Goal: Check status: Check status

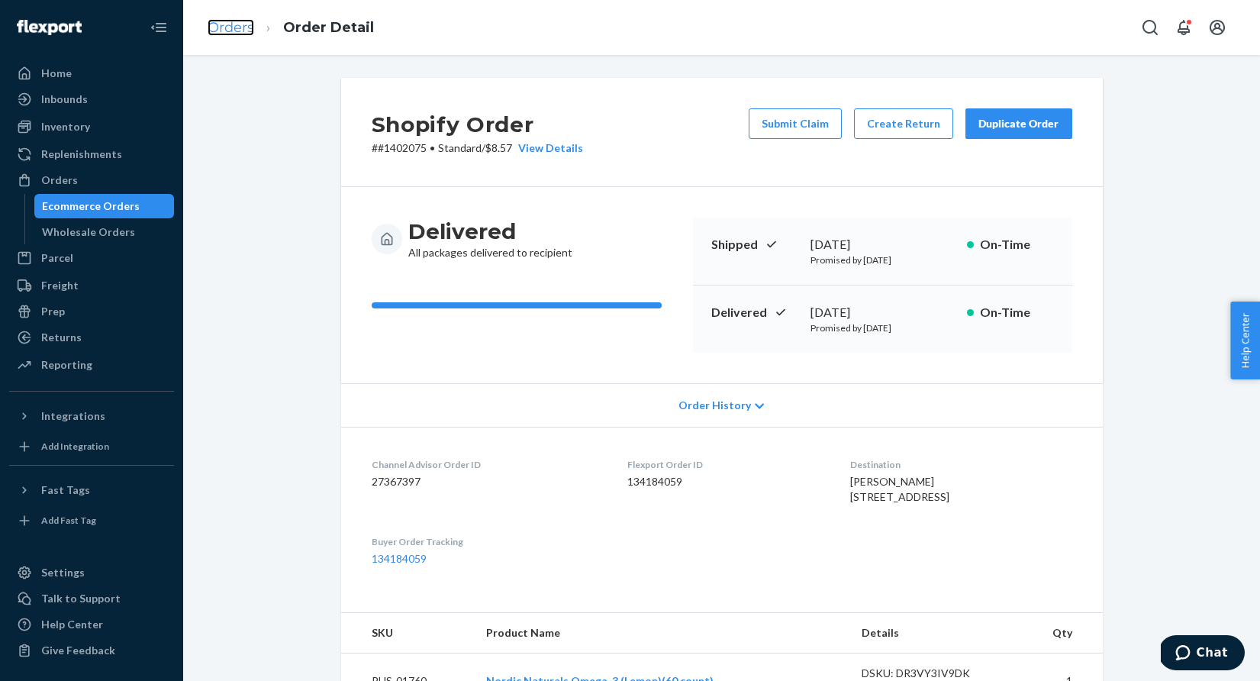
click at [235, 22] on link "Orders" at bounding box center [231, 27] width 47 height 17
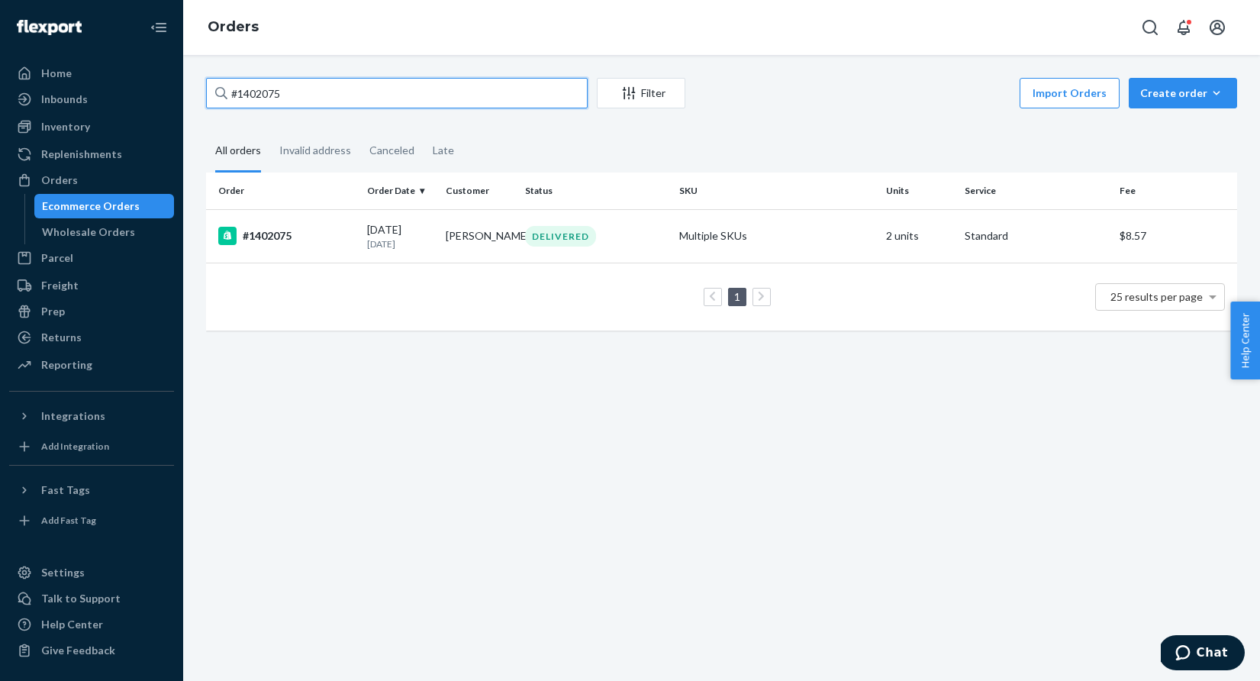
drag, startPoint x: 311, startPoint y: 92, endPoint x: 229, endPoint y: 89, distance: 82.5
click at [229, 89] on input "#1402075" at bounding box center [397, 93] width 382 height 31
paste input "831"
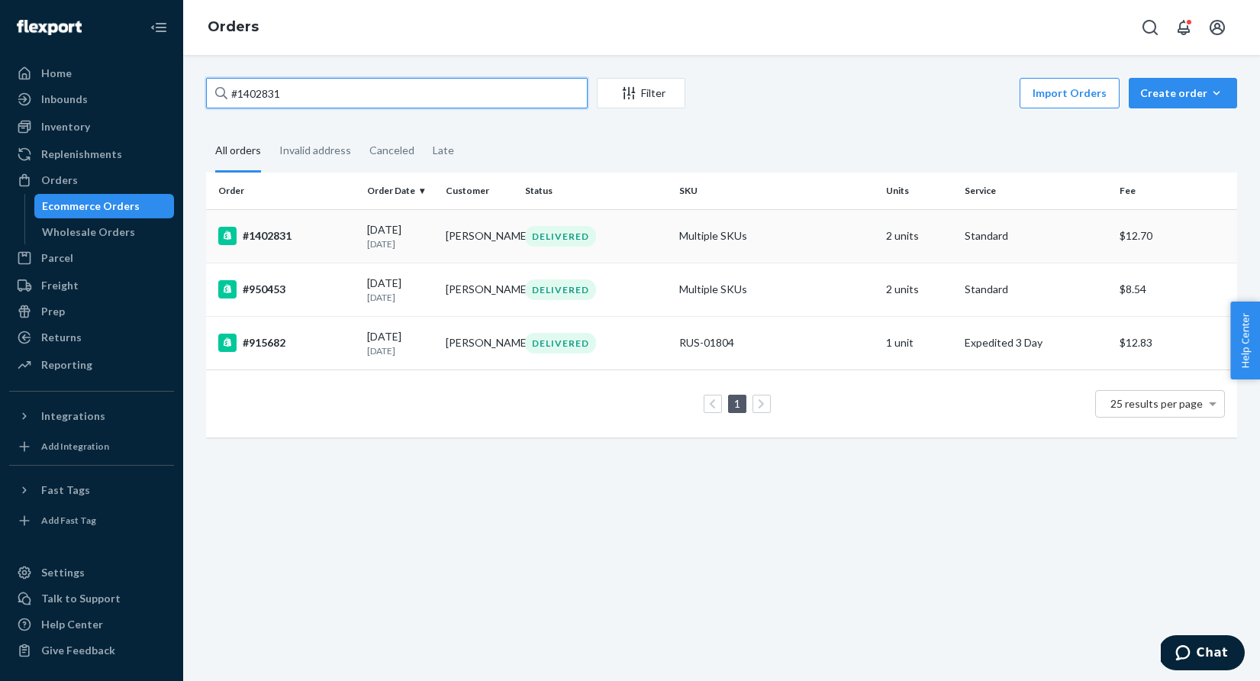
type input "#1402831"
click at [554, 228] on div "DELIVERED" at bounding box center [560, 236] width 71 height 21
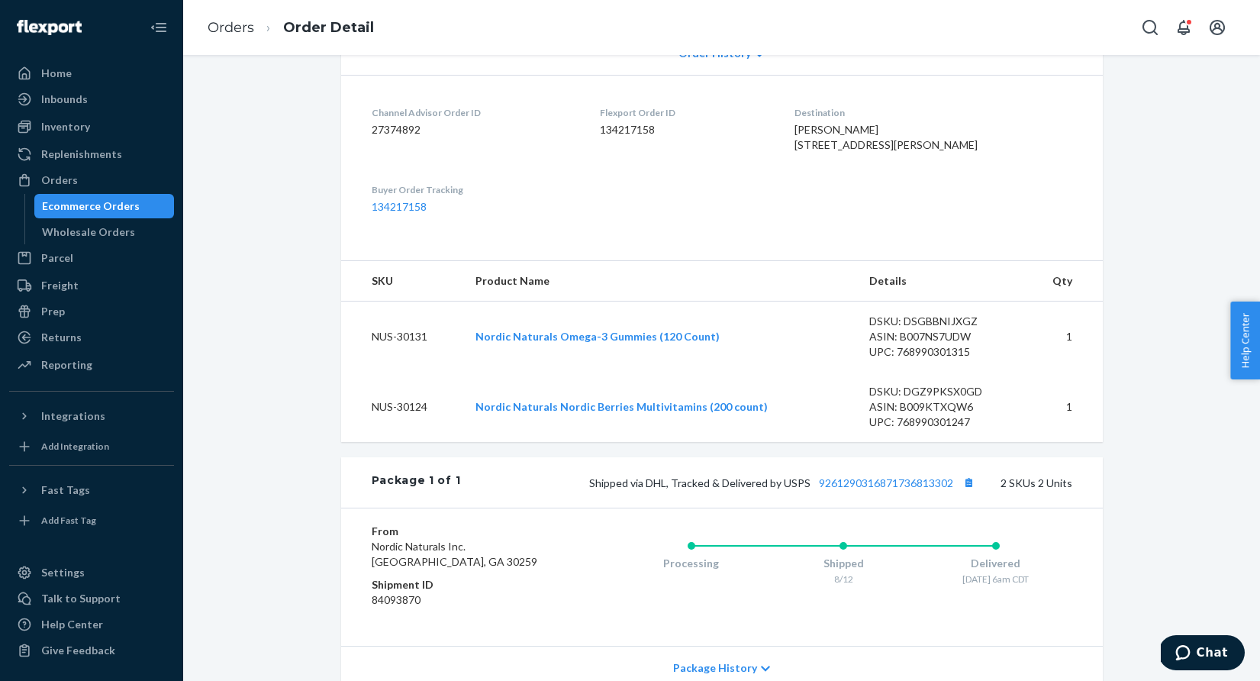
scroll to position [421, 0]
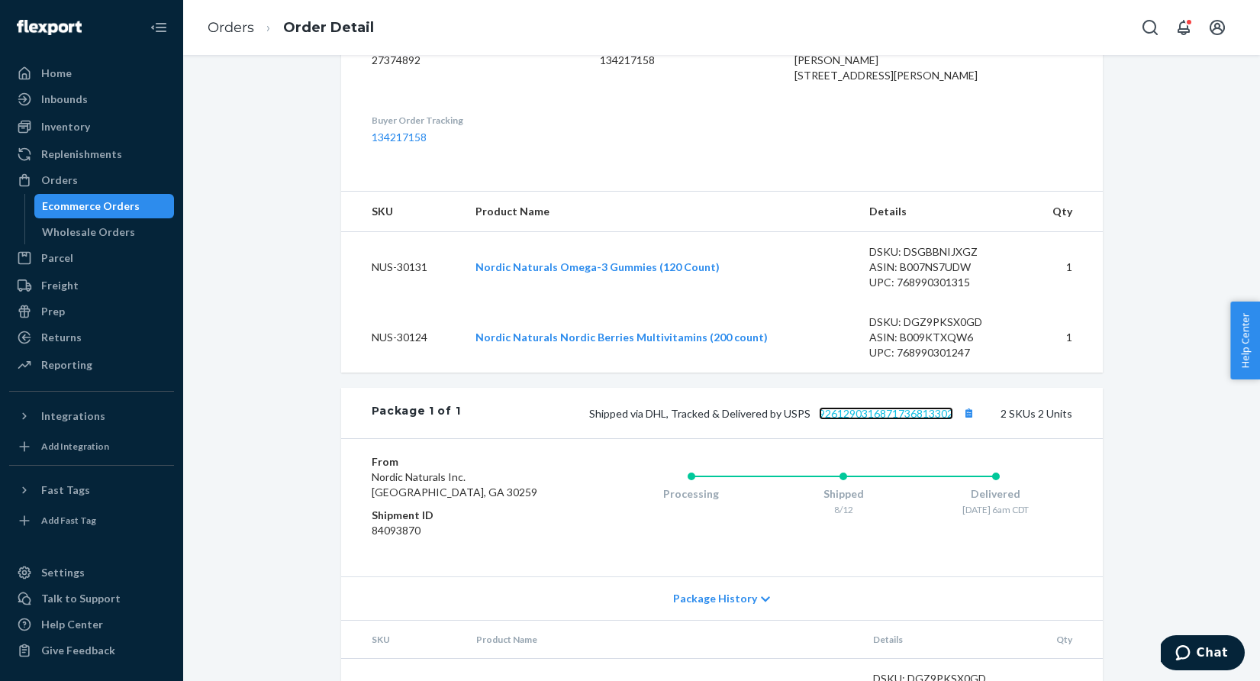
click at [894, 420] on link "9261290316871736813302" at bounding box center [886, 413] width 134 height 13
click at [229, 24] on link "Orders" at bounding box center [231, 27] width 47 height 17
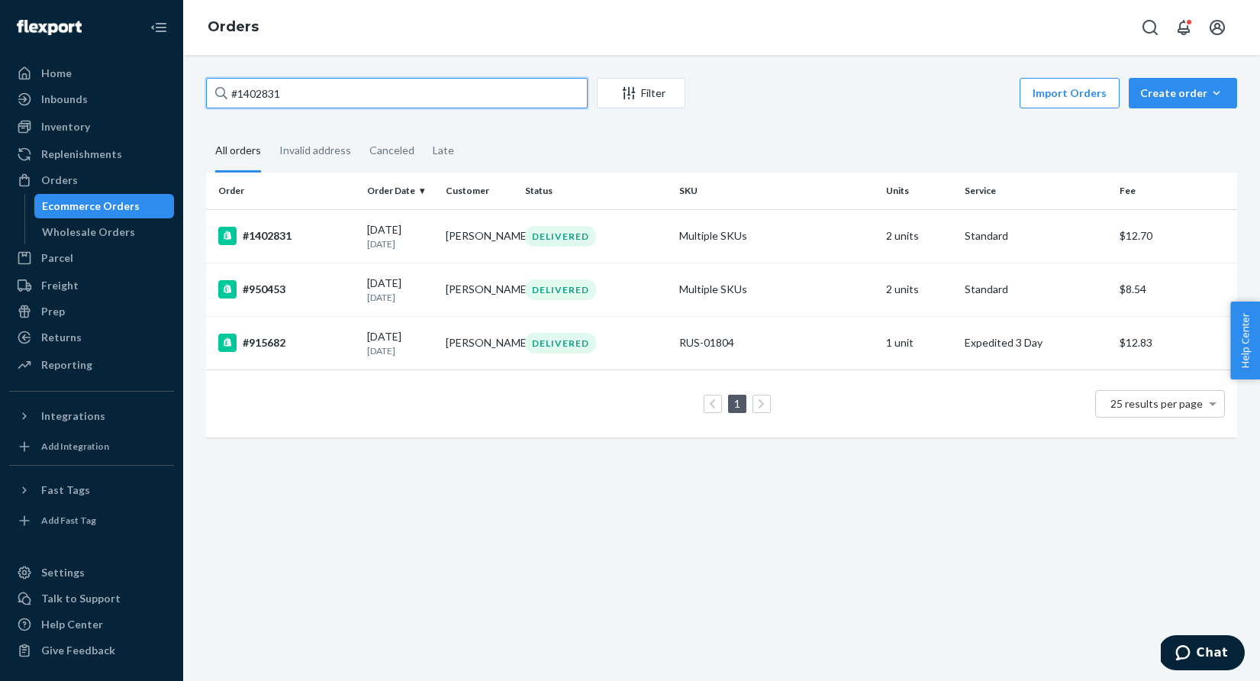
drag, startPoint x: 346, startPoint y: 91, endPoint x: 223, endPoint y: 87, distance: 123.0
click at [223, 87] on div "#1402831" at bounding box center [397, 93] width 382 height 31
paste input "8538"
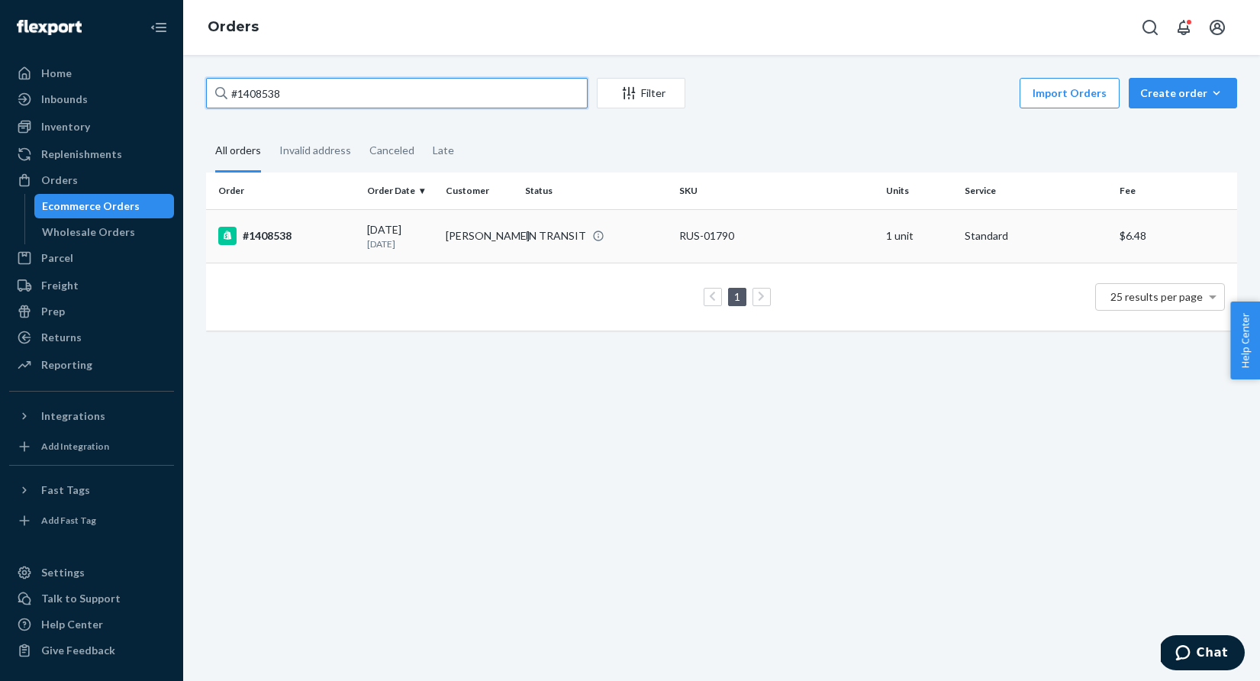
type input "#1408538"
click at [559, 231] on div "IN TRANSIT" at bounding box center [555, 235] width 61 height 15
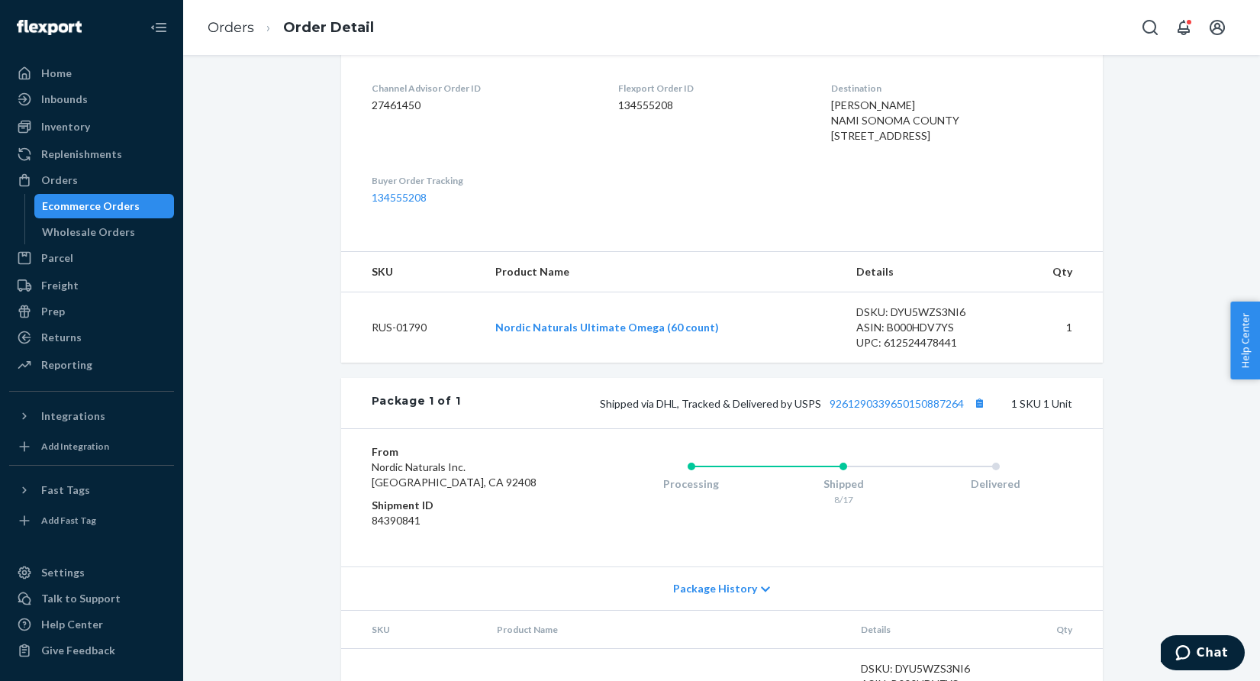
scroll to position [421, 0]
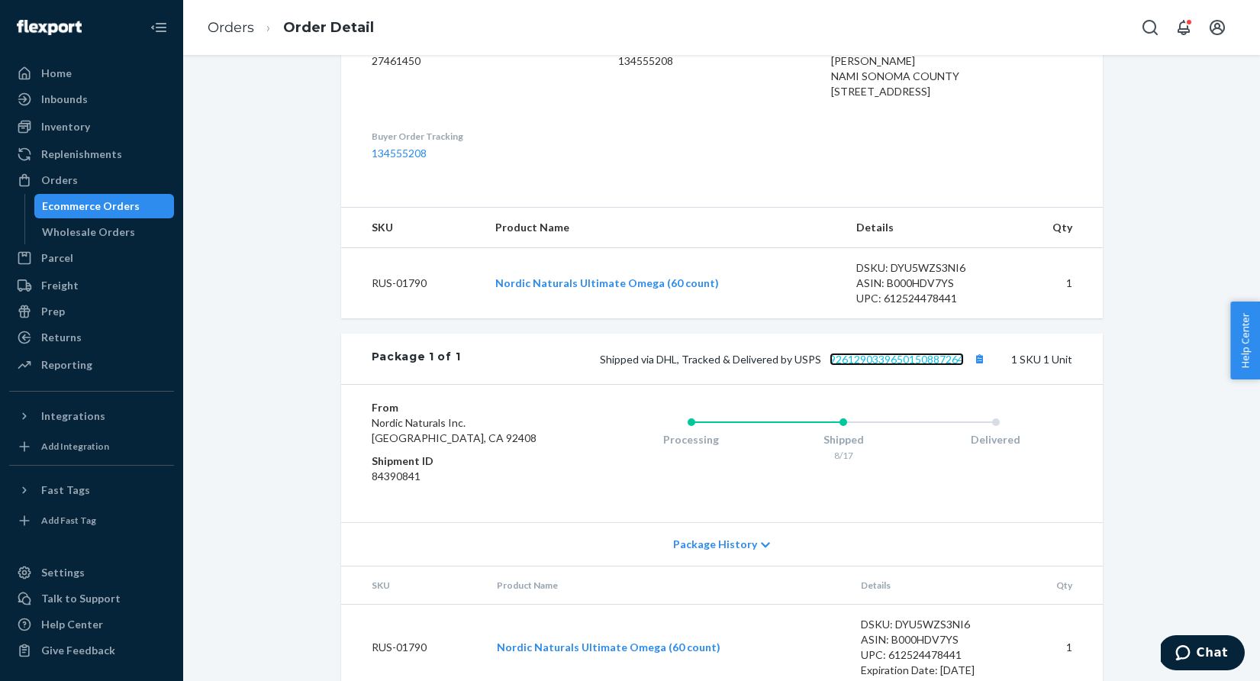
click at [871, 366] on link "9261290339650150887264" at bounding box center [897, 359] width 134 height 13
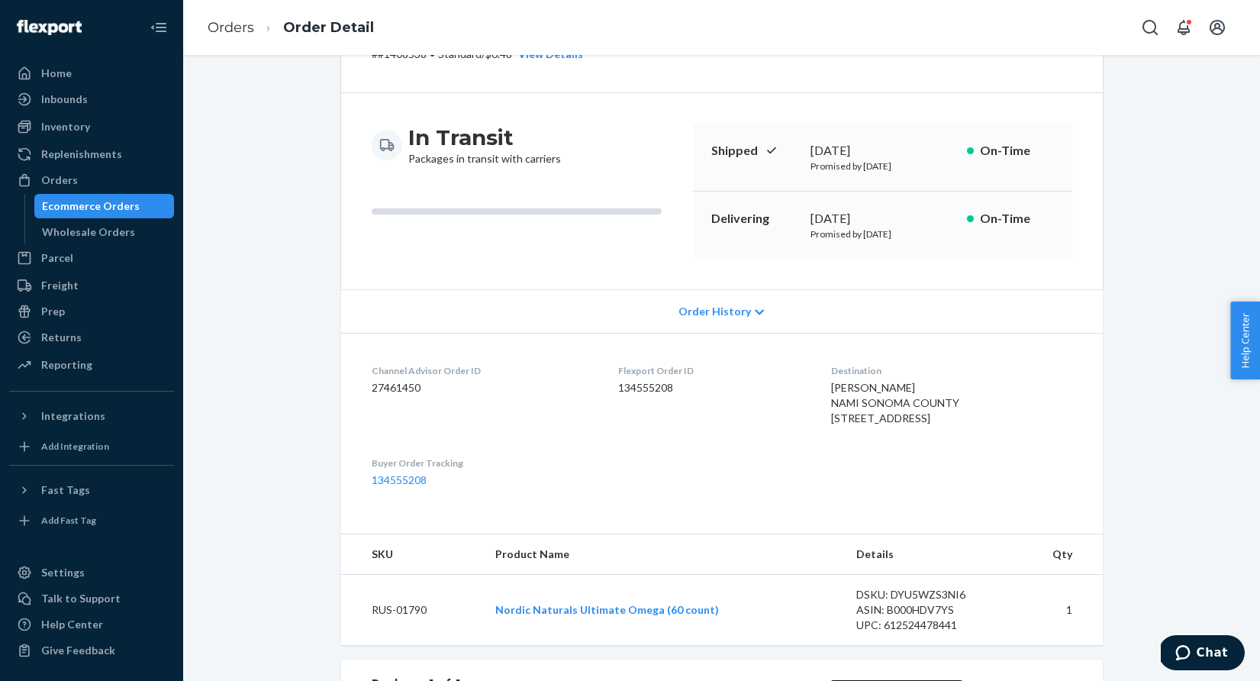
scroll to position [69, 0]
